Goal: Task Accomplishment & Management: Manage account settings

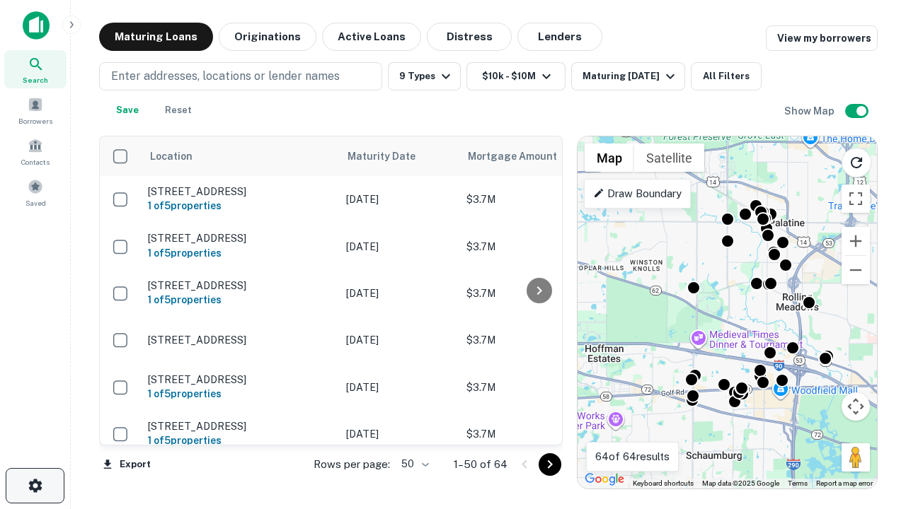
click at [35, 486] on icon "button" at bounding box center [35, 486] width 17 height 17
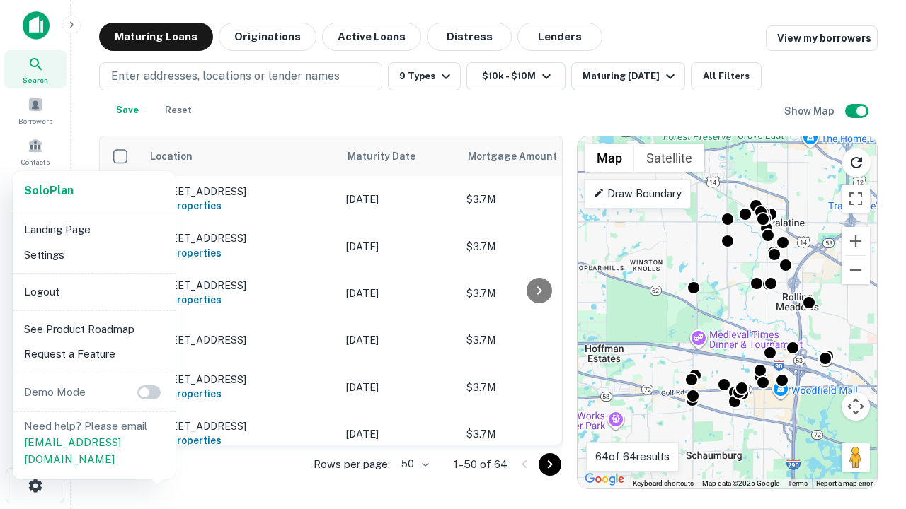
click at [93, 291] on li "Logout" at bounding box center [93, 291] width 151 height 25
